Goal: Find specific page/section: Find specific page/section

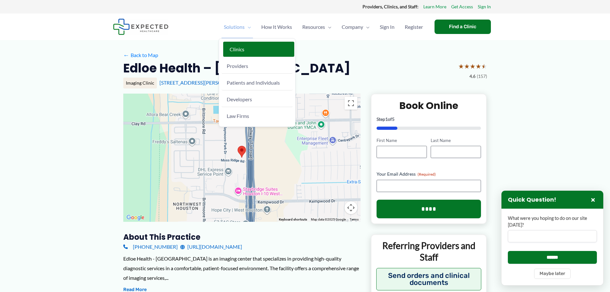
click at [237, 46] on span "Clinics" at bounding box center [237, 49] width 15 height 6
